Goal: Task Accomplishment & Management: Manage account settings

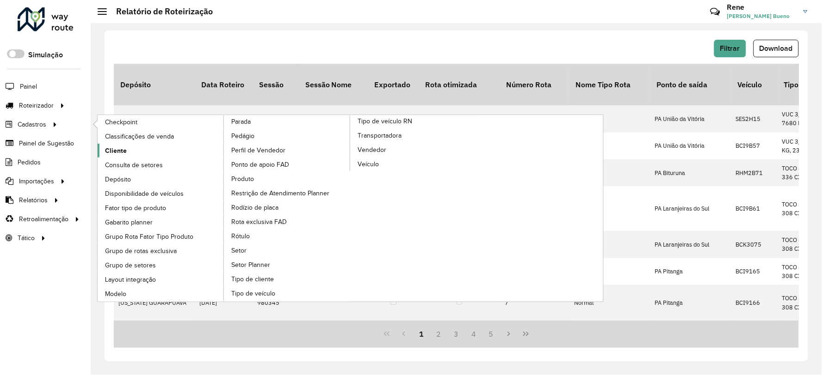
click at [128, 149] on link "Cliente" at bounding box center [161, 151] width 127 height 14
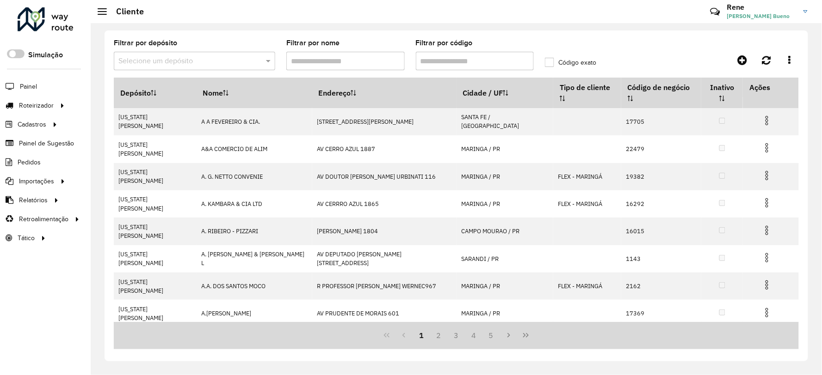
click at [445, 57] on input "Filtrar por código" at bounding box center [475, 61] width 118 height 18
paste input "*****"
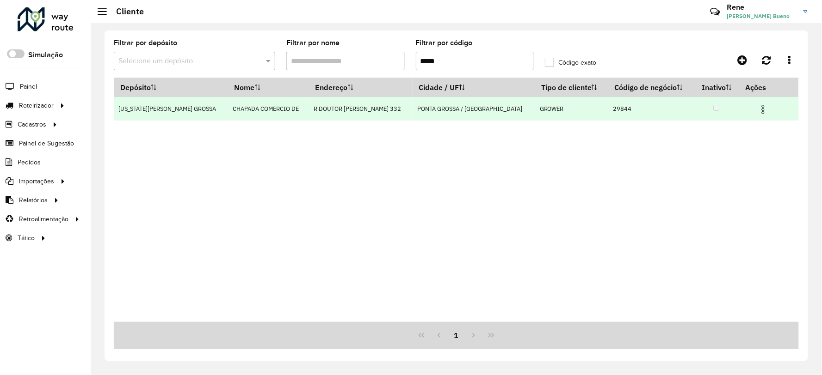
type input "*****"
click at [309, 106] on td "R DOUTOR [PERSON_NAME] 332" at bounding box center [361, 109] width 104 height 24
click at [757, 111] on img at bounding box center [762, 109] width 11 height 11
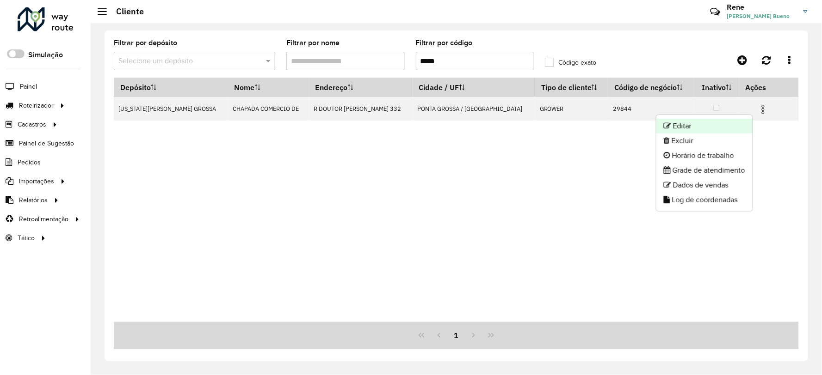
click at [682, 125] on li "Editar" at bounding box center [704, 126] width 96 height 15
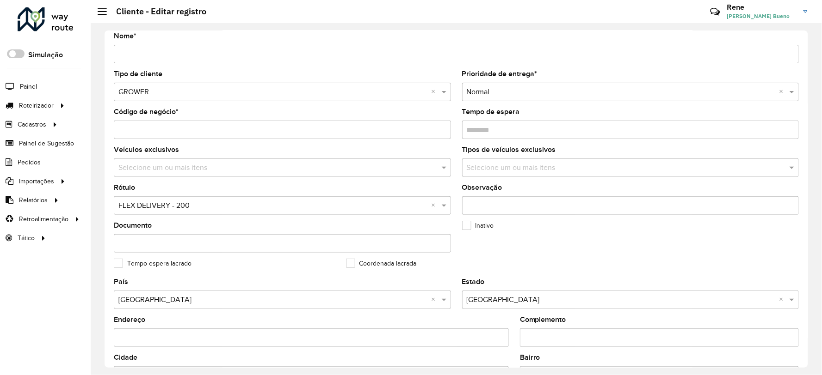
scroll to position [103, 0]
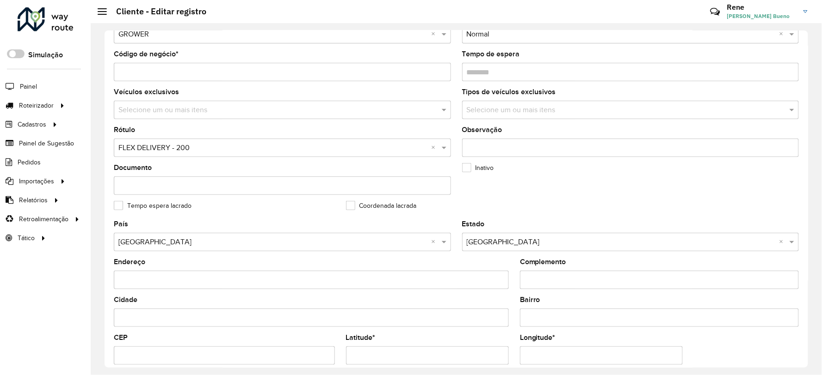
drag, startPoint x: 808, startPoint y: 141, endPoint x: 806, endPoint y: 270, distance: 128.1
click at [806, 270] on div "Depósito * Selecione um depósito × [US_STATE] PONTA GROSSA Nome * Tipo de clien…" at bounding box center [456, 199] width 731 height 352
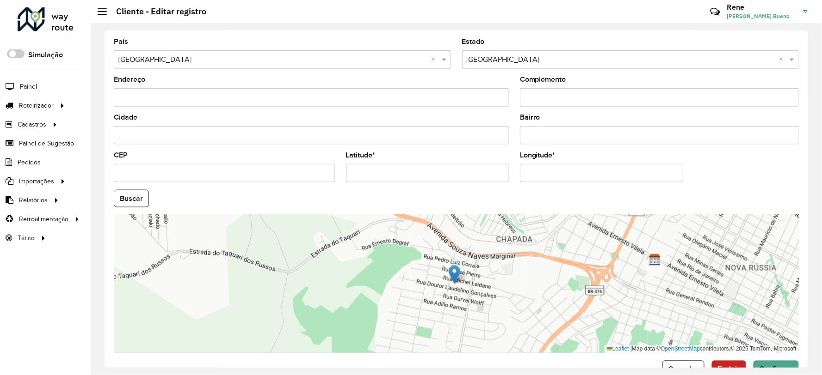
scroll to position [314, 0]
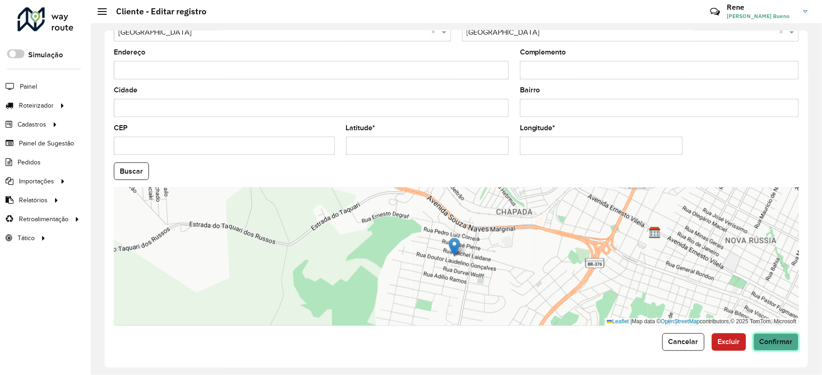
click at [770, 345] on span "Confirmar" at bounding box center [775, 342] width 33 height 8
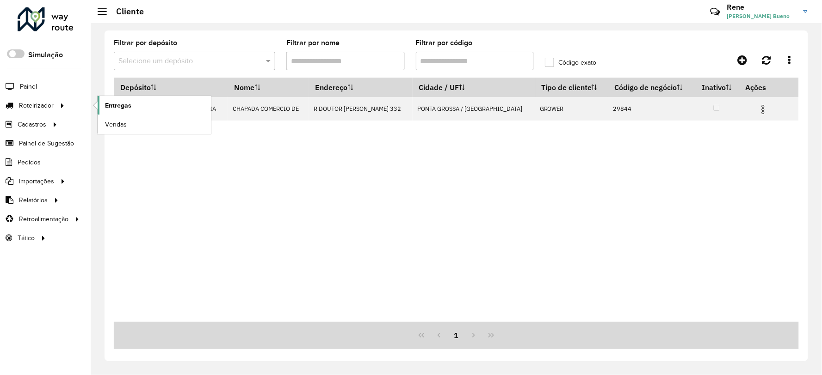
click at [118, 105] on span "Entregas" at bounding box center [118, 106] width 26 height 10
